Goal: Task Accomplishment & Management: Manage account settings

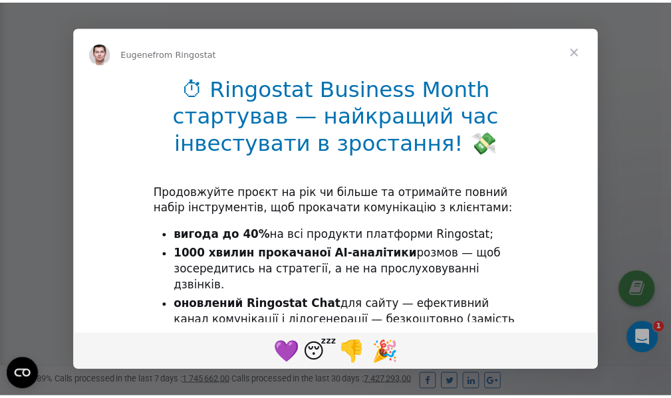
scroll to position [399, 0]
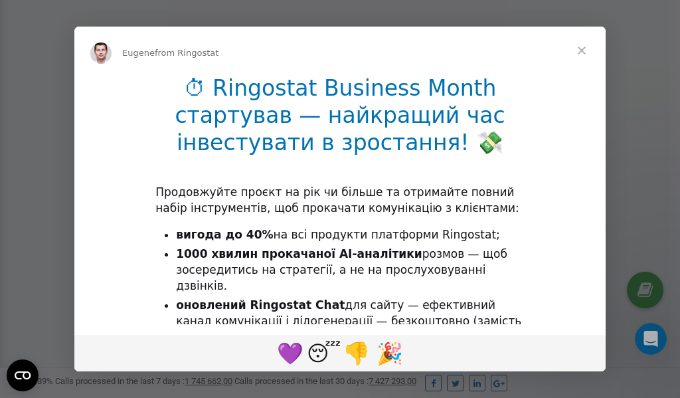
click at [585, 52] on span "Close" at bounding box center [582, 51] width 48 height 48
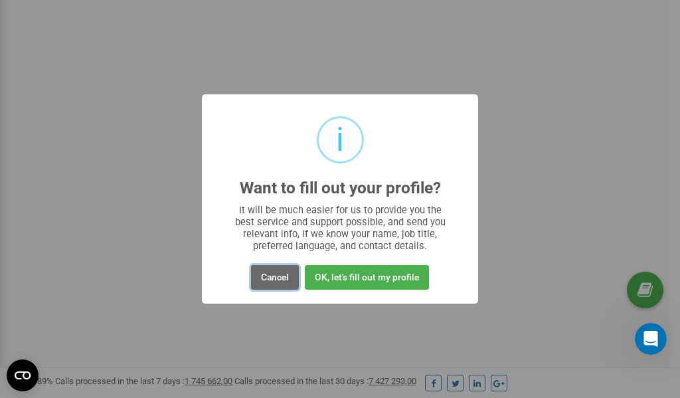
click at [278, 275] on button "Cancel" at bounding box center [275, 277] width 48 height 25
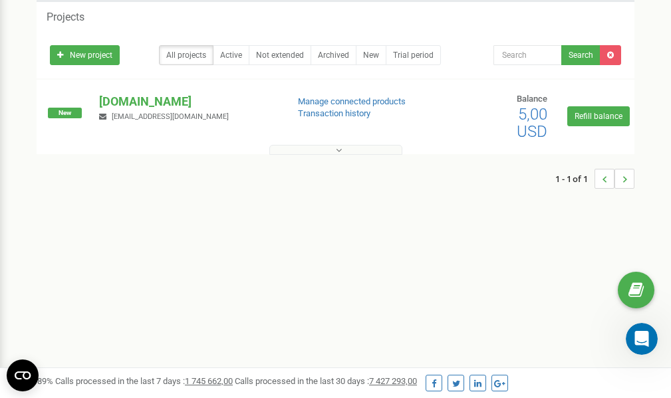
scroll to position [0, 0]
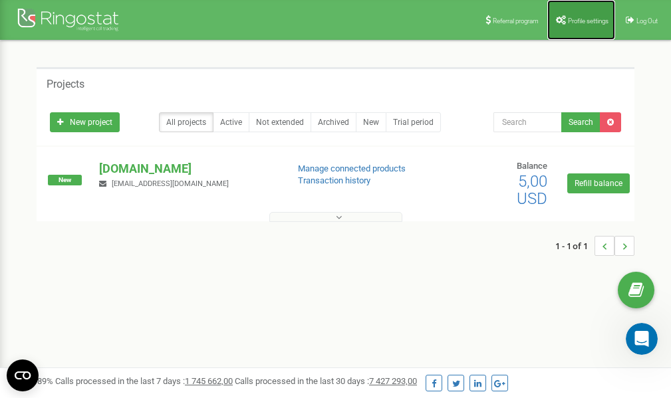
click at [576, 24] on link "Profile settings" at bounding box center [581, 20] width 68 height 40
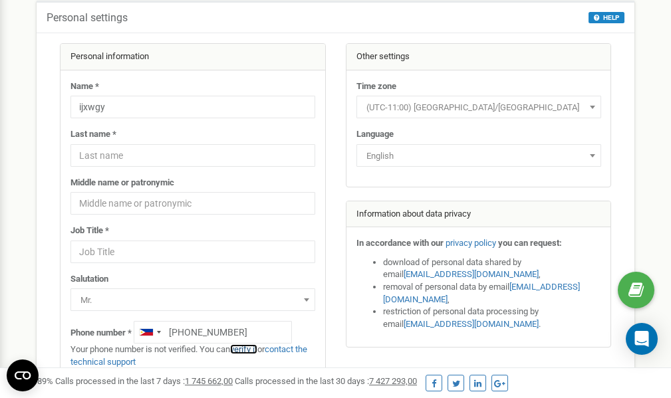
click at [251, 348] on link "verify it" at bounding box center [243, 349] width 27 height 10
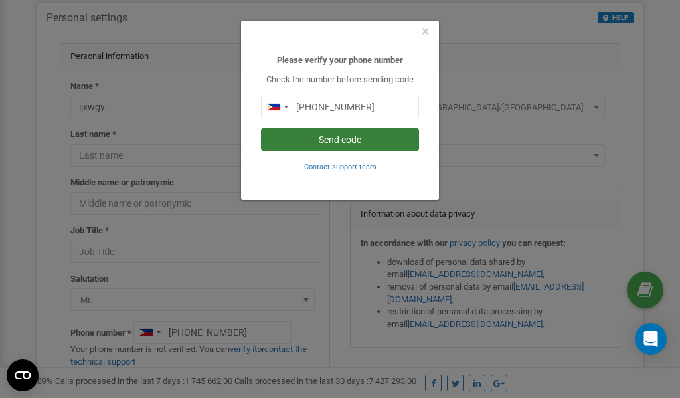
click at [354, 141] on button "Send code" at bounding box center [340, 139] width 158 height 23
